Goal: Information Seeking & Learning: Learn about a topic

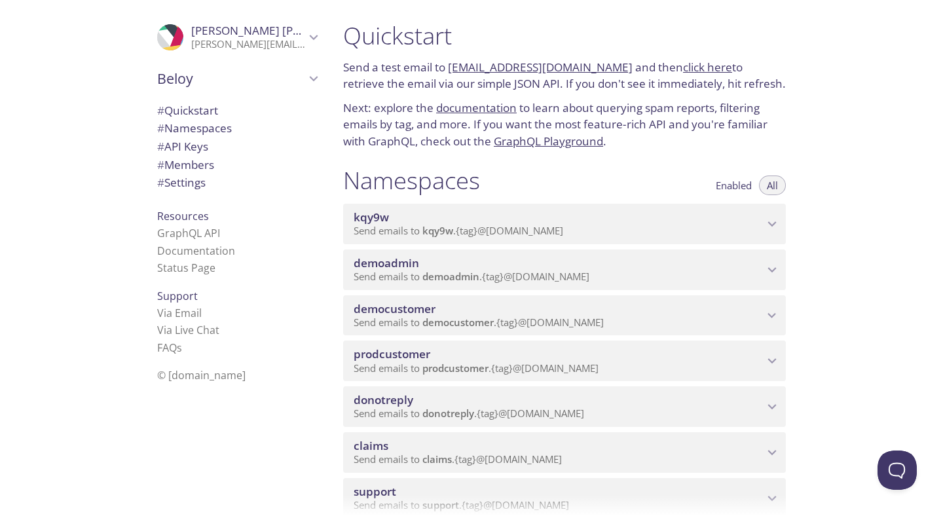
click at [472, 357] on span "prodcustomer" at bounding box center [559, 354] width 410 height 14
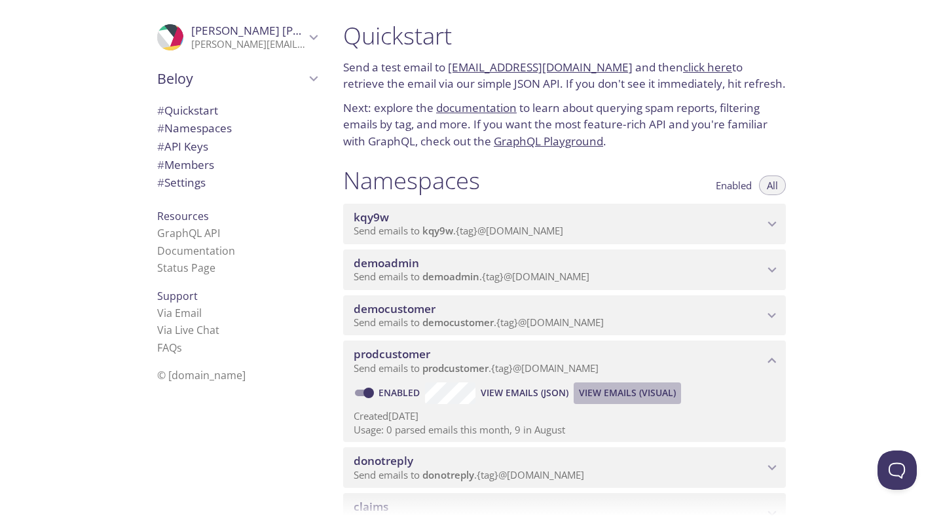
click at [609, 389] on span "View Emails (Visual)" at bounding box center [627, 393] width 97 height 16
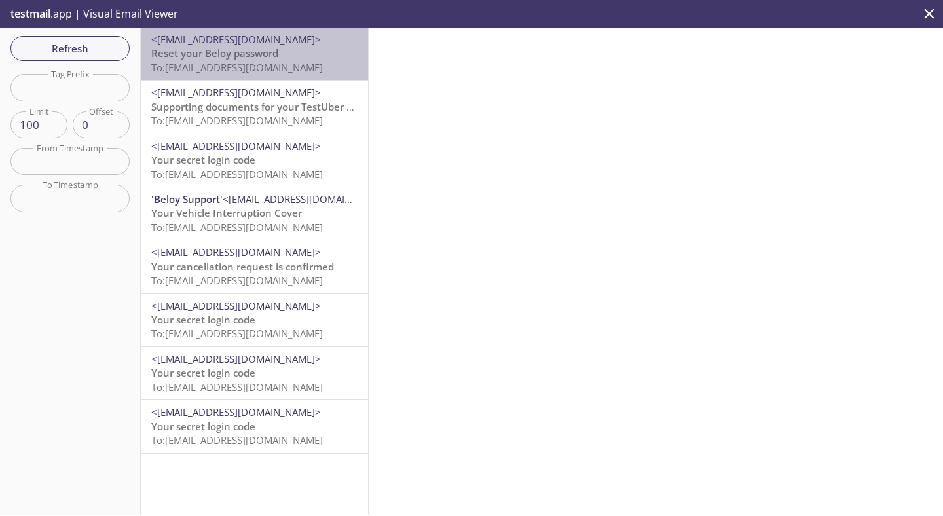
click at [232, 71] on span "To: [EMAIL_ADDRESS][DOMAIN_NAME]" at bounding box center [237, 67] width 172 height 13
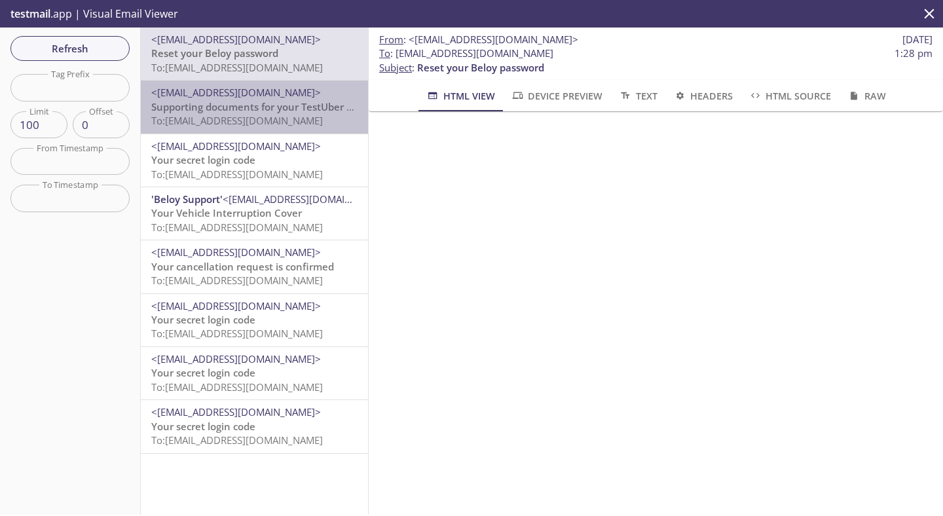
click at [239, 122] on span "To: [EMAIL_ADDRESS][DOMAIN_NAME]" at bounding box center [237, 120] width 172 height 13
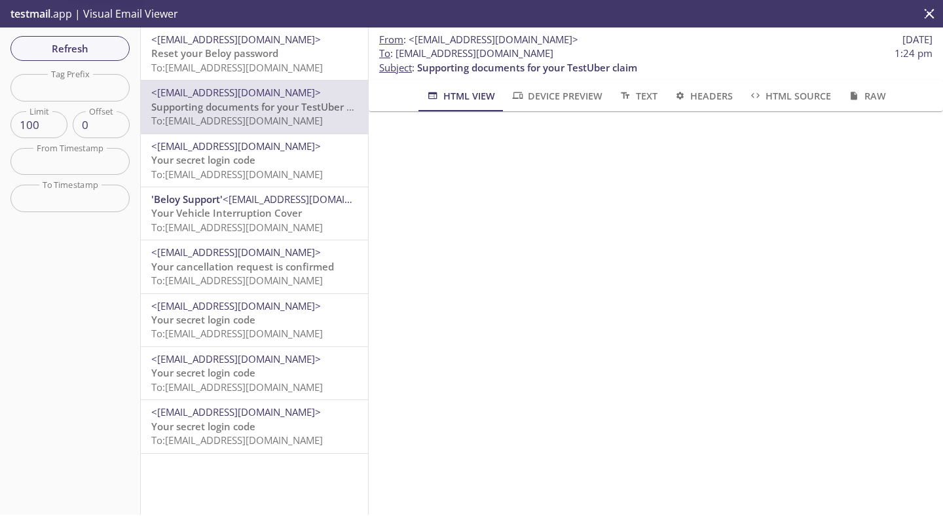
click at [233, 265] on span "Your cancellation request is confirmed" at bounding box center [242, 266] width 183 height 13
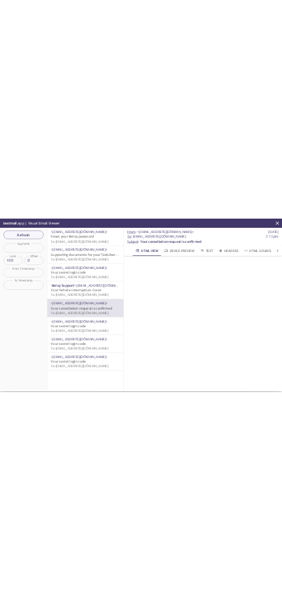
scroll to position [397, 0]
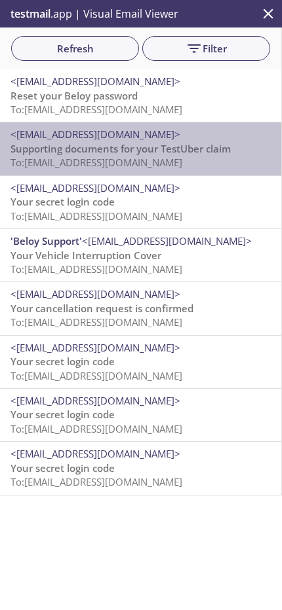
click at [94, 159] on span "To: [EMAIL_ADDRESS][DOMAIN_NAME]" at bounding box center [96, 162] width 172 height 13
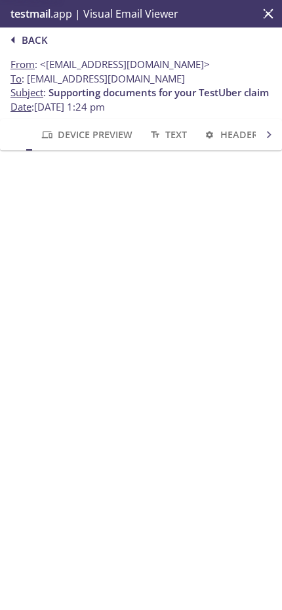
scroll to position [0, 84]
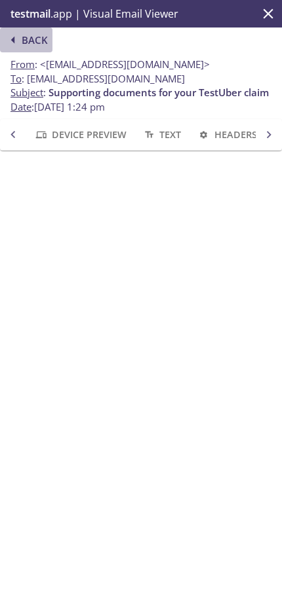
click at [25, 39] on span "Back" at bounding box center [26, 39] width 42 height 17
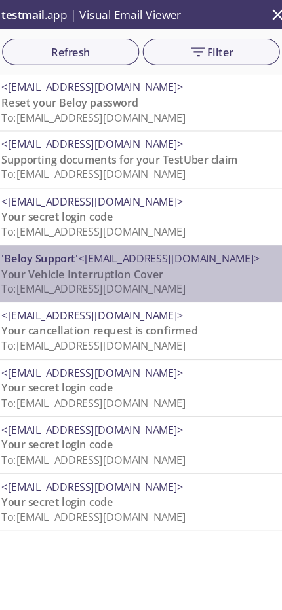
click at [79, 265] on span "To: [EMAIL_ADDRESS][DOMAIN_NAME]" at bounding box center [96, 269] width 172 height 13
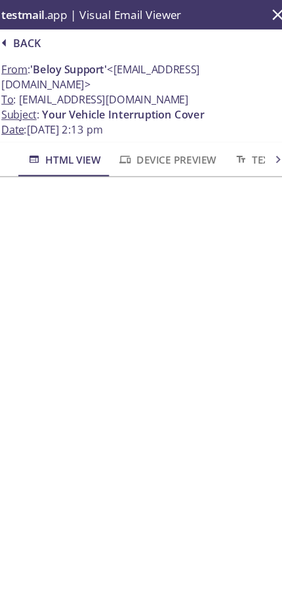
scroll to position [274, 0]
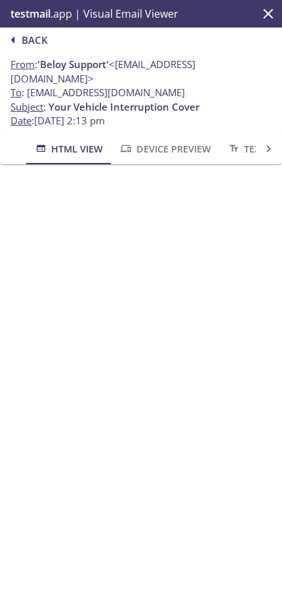
click at [159, 141] on span "Device Preview" at bounding box center [165, 149] width 92 height 16
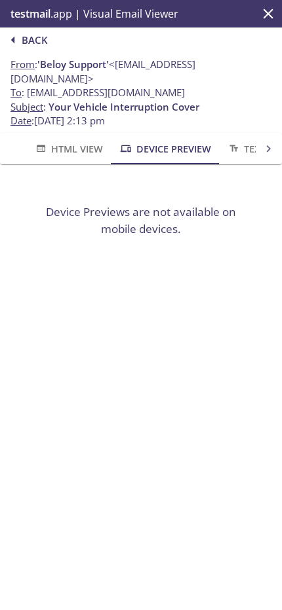
click at [234, 143] on icon "button" at bounding box center [234, 148] width 14 height 10
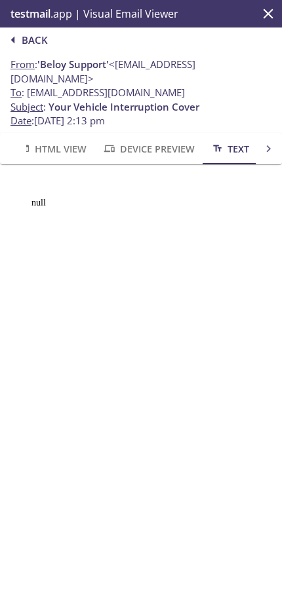
scroll to position [0, 18]
click at [234, 141] on span "Text" at bounding box center [228, 149] width 39 height 16
click at [263, 142] on icon at bounding box center [268, 149] width 14 height 14
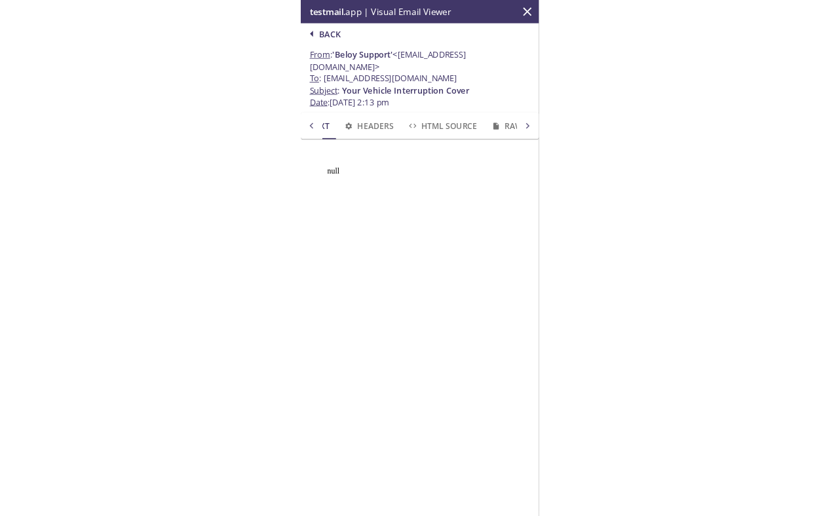
scroll to position [0, 246]
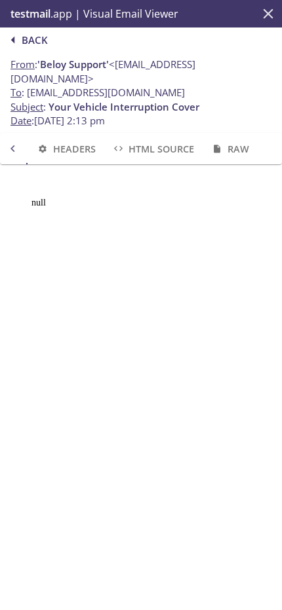
click at [271, 18] on icon "close" at bounding box center [268, 14] width 10 height 10
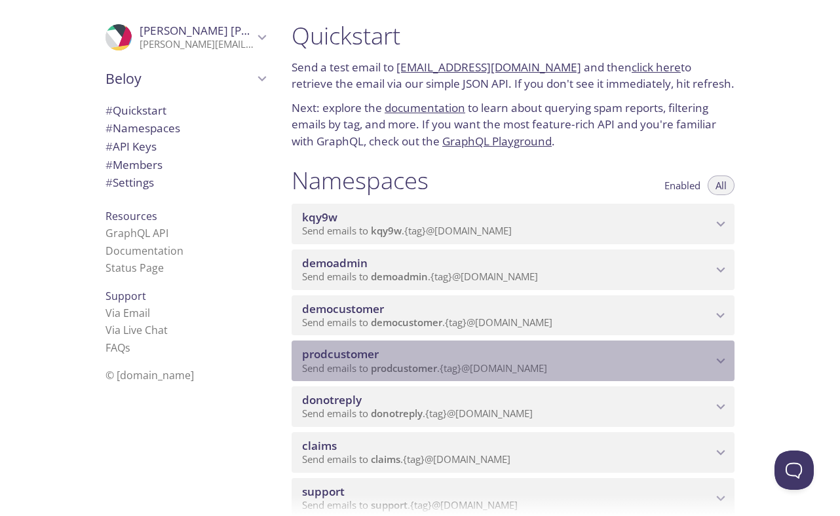
click at [398, 346] on div "prodcustomer Send emails to prodcustomer . {tag} @[DOMAIN_NAME]" at bounding box center [512, 361] width 443 height 41
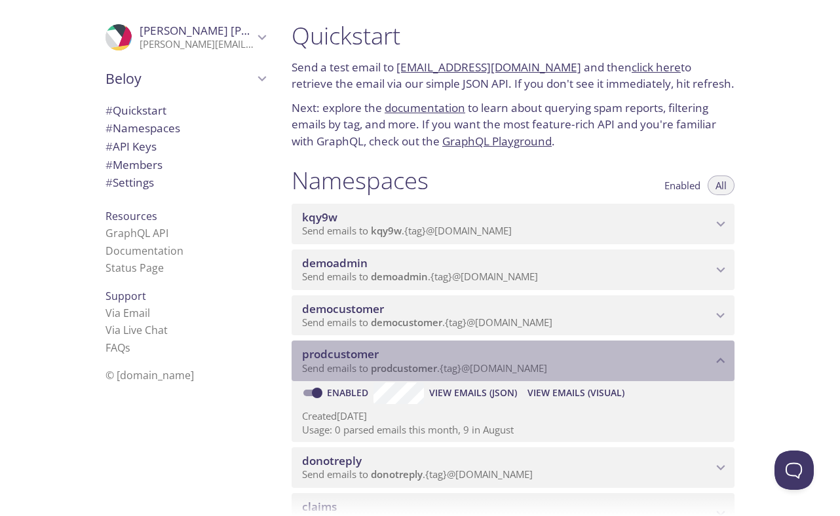
click at [398, 346] on div "prodcustomer Send emails to prodcustomer . {tag} @[DOMAIN_NAME]" at bounding box center [512, 361] width 443 height 41
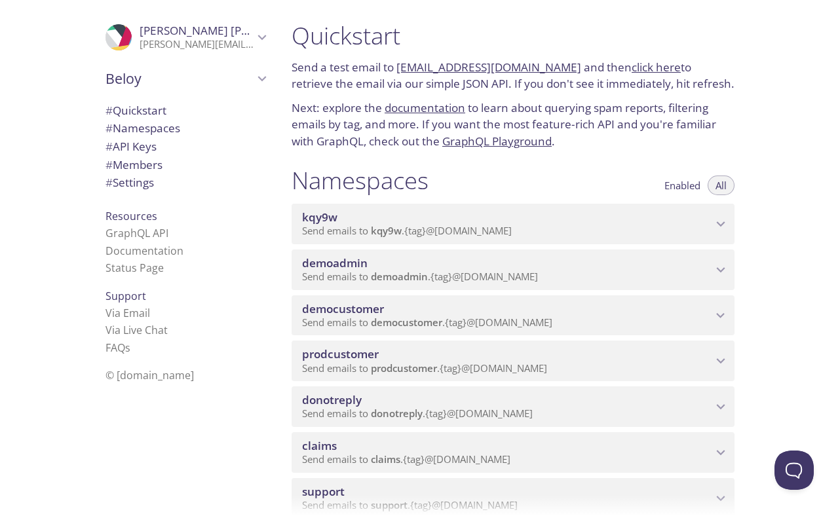
click at [480, 344] on div "prodcustomer Send emails to prodcustomer . {tag} @[DOMAIN_NAME]" at bounding box center [512, 361] width 443 height 41
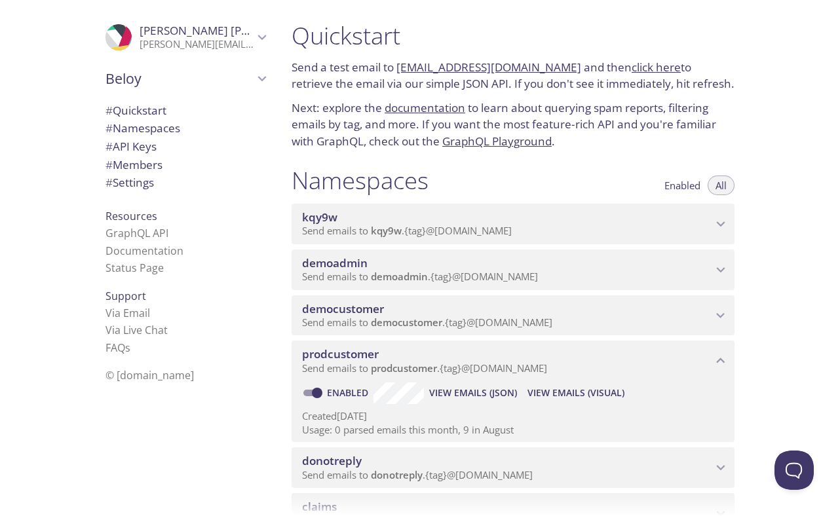
click at [565, 394] on span "View Emails (Visual)" at bounding box center [575, 393] width 97 height 16
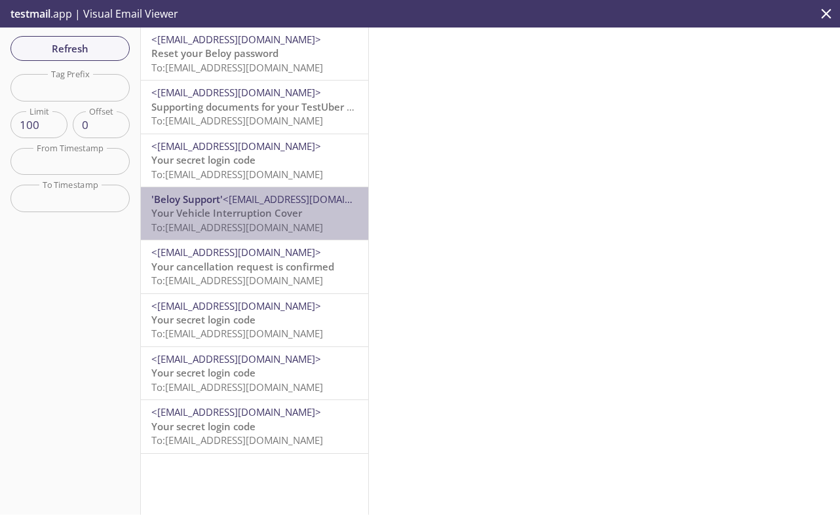
click at [290, 200] on span "<[EMAIL_ADDRESS][DOMAIN_NAME]>" at bounding box center [308, 199] width 170 height 13
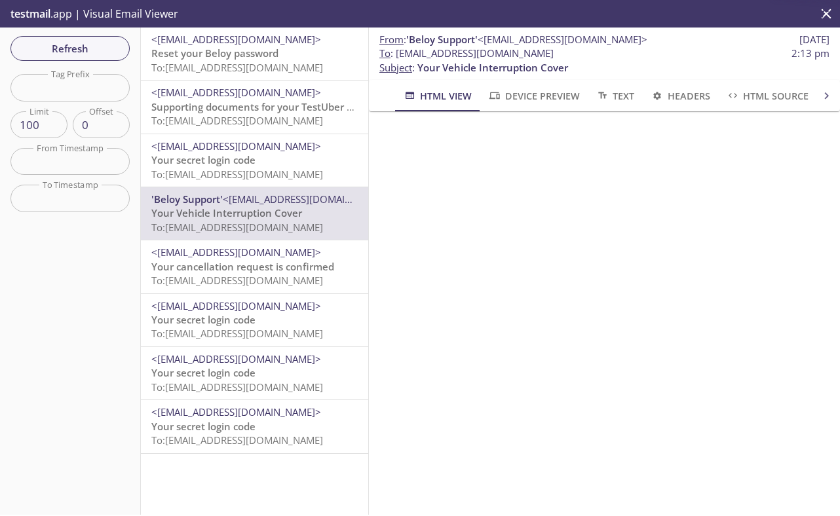
click at [768, 98] on span "HTML Source" at bounding box center [767, 96] width 83 height 16
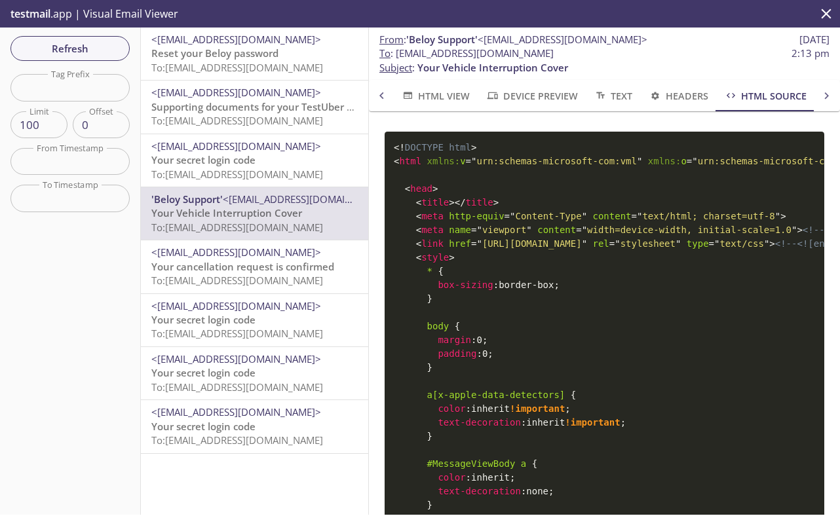
click at [529, 248] on span "= " [URL][DOMAIN_NAME] "" at bounding box center [529, 243] width 116 height 10
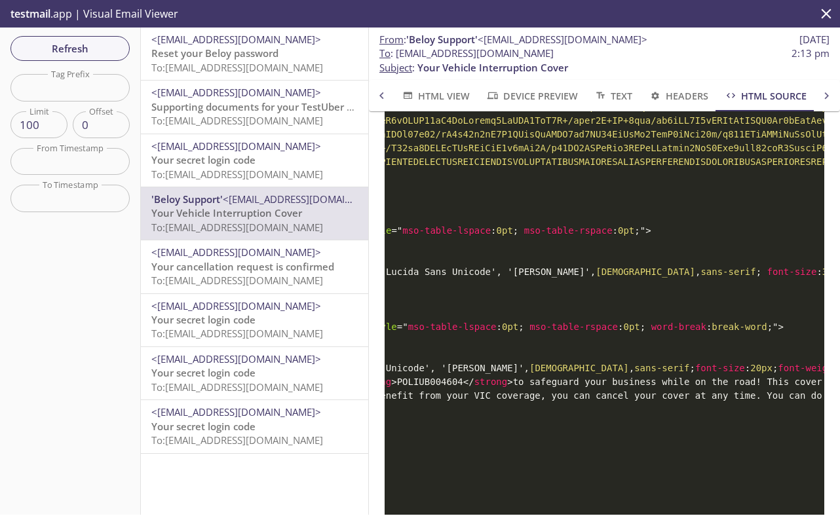
scroll to position [0, 825]
